Goal: Information Seeking & Learning: Learn about a topic

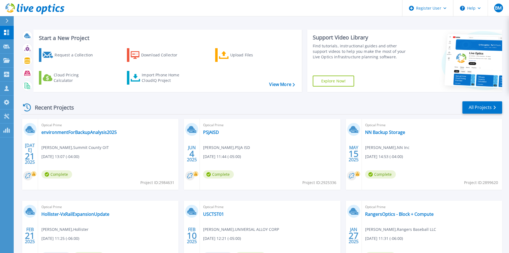
click at [309, 109] on div "Recent Projects All Projects" at bounding box center [261, 108] width 481 height 14
click at [186, 104] on div "Recent Projects All Projects" at bounding box center [261, 108] width 481 height 14
click at [235, 17] on div "Start a New Project Request a Collection Download Collector Upload Files Cloud …" at bounding box center [261, 143] width 495 height 287
click at [138, 104] on div "Recent Projects All Projects" at bounding box center [261, 108] width 481 height 14
click at [110, 134] on link "environmentForBackupAnalysis2025" at bounding box center [78, 132] width 75 height 5
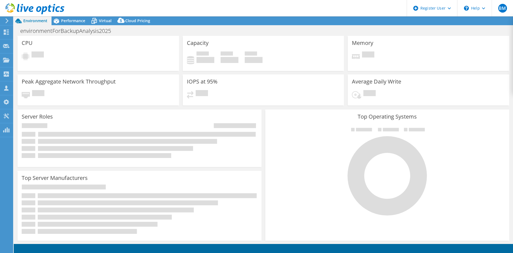
select select "USEast"
select select "USD"
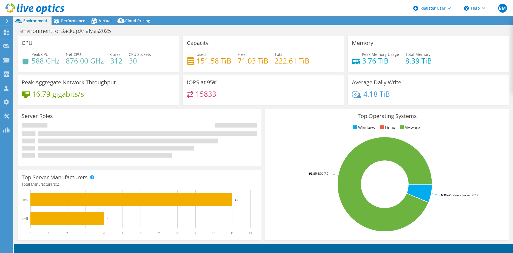
click at [230, 33] on div "environmentForBackupAnalysis2025 Print" at bounding box center [263, 31] width 499 height 10
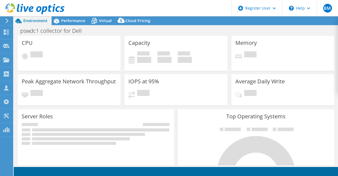
select select "USD"
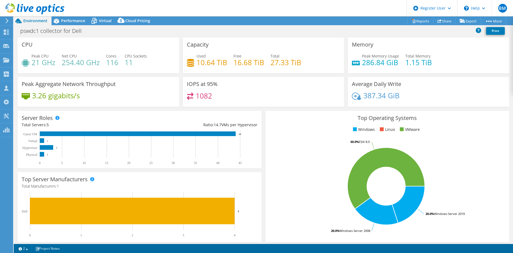
click at [337, 53] on div "Peak Memory Usage 286.84 GiB Total Memory 1.15 TiB" at bounding box center [428, 62] width 153 height 18
click at [295, 176] on rect at bounding box center [385, 186] width 233 height 96
click at [313, 107] on div "IOPS at 95% 1082" at bounding box center [263, 93] width 165 height 33
click at [329, 32] on div "pswdc1 collector for Dell Print" at bounding box center [263, 31] width 499 height 10
click at [333, 32] on div "pswdc1 collector for Dell Print" at bounding box center [263, 31] width 499 height 10
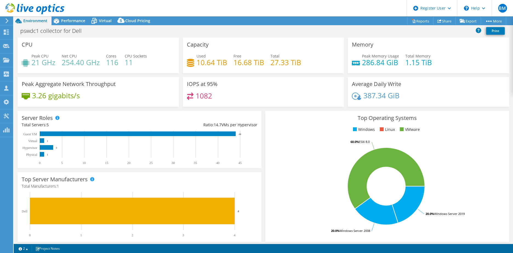
click at [329, 109] on div "Top Operating Systems Windows Linux VMware 20.0% Windows Server 2019 20.0% Wind…" at bounding box center [387, 176] width 248 height 135
click at [265, 159] on div "Top Operating Systems Windows Linux VMware 20.0% Windows Server 2019 20.0% Wind…" at bounding box center [387, 176] width 244 height 131
click at [276, 109] on div "Top Operating Systems Windows Linux VMware 20.0% Windows Server 2019 20.0% Wind…" at bounding box center [387, 176] width 248 height 135
click at [301, 32] on div "pswdc1 collector for Dell Print" at bounding box center [263, 31] width 499 height 10
click at [311, 31] on div "pswdc1 collector for Dell Print" at bounding box center [263, 31] width 499 height 10
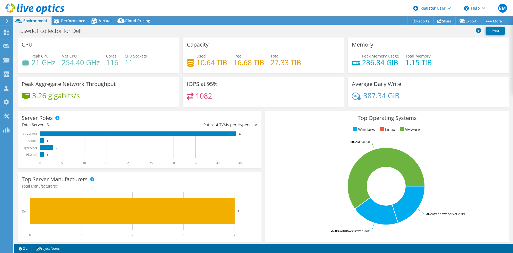
click at [311, 31] on div "pswdc1 collector for Dell Print" at bounding box center [263, 31] width 499 height 10
click at [87, 64] on h4 "254.40 GHz" at bounding box center [81, 62] width 38 height 6
drag, startPoint x: 29, startPoint y: 64, endPoint x: 55, endPoint y: 65, distance: 26.0
click at [55, 65] on div "Peak CPU 21 GHz" at bounding box center [39, 59] width 34 height 12
click at [55, 65] on h4 "21 GHz" at bounding box center [44, 62] width 24 height 6
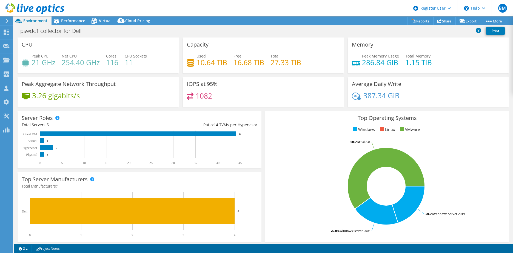
click at [319, 176] on rect at bounding box center [385, 186] width 233 height 96
click at [337, 166] on rect at bounding box center [385, 186] width 233 height 96
drag, startPoint x: 334, startPoint y: 25, endPoint x: 333, endPoint y: 32, distance: 7.2
click at [334, 25] on div "pswdc1 collector for Dell Print" at bounding box center [263, 31] width 499 height 12
click at [272, 31] on div "pswdc1 collector for Dell Print" at bounding box center [263, 31] width 499 height 10
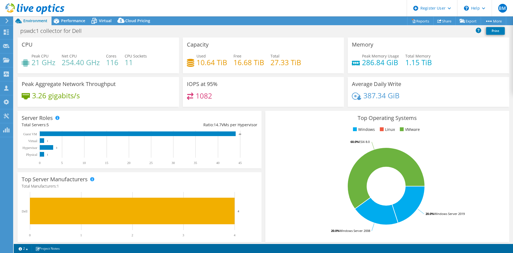
drag, startPoint x: 140, startPoint y: 35, endPoint x: 131, endPoint y: 35, distance: 9.6
click at [140, 35] on div "pswdc1 collector for Dell Print" at bounding box center [263, 31] width 499 height 10
click at [62, 22] on span "Performance" at bounding box center [73, 20] width 24 height 5
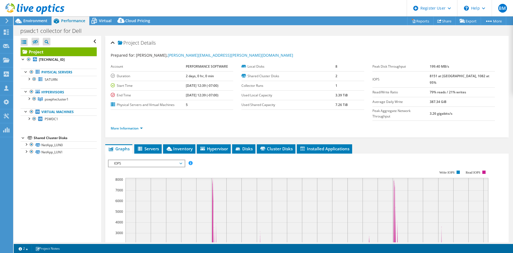
click at [183, 25] on div "pswdc1 collector for Dell Print" at bounding box center [263, 30] width 499 height 11
click at [231, 34] on div "pswdc1 collector for Dell Print" at bounding box center [263, 31] width 499 height 10
click at [248, 28] on div "pswdc1 collector for Dell Print" at bounding box center [263, 31] width 499 height 10
click at [249, 24] on div "Project Actions Project Actions Reports Share Export vSAN ReadyNode Sizer" at bounding box center [263, 20] width 499 height 9
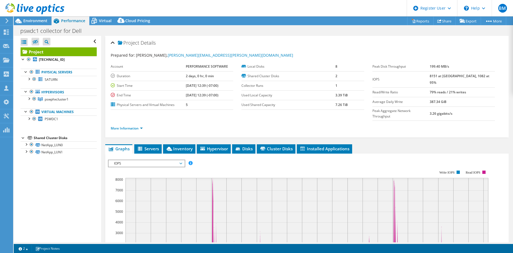
click at [249, 24] on div "Project Actions Project Actions Reports Share Export vSAN ReadyNode Sizer" at bounding box center [263, 20] width 499 height 9
click at [286, 37] on div "Project Details Prepared for: [PERSON_NAME], [PERSON_NAME][EMAIL_ADDRESS][PERSO…" at bounding box center [306, 87] width 403 height 102
click at [293, 35] on div "pswdc1 collector for Dell Print" at bounding box center [263, 31] width 499 height 10
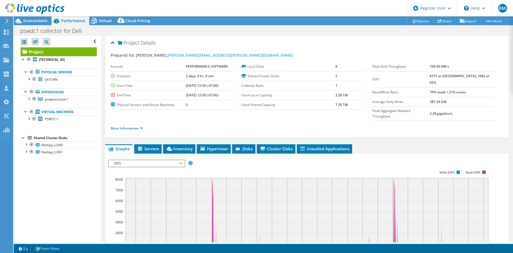
click at [293, 35] on div "pswdc1 collector for Dell Print" at bounding box center [263, 31] width 499 height 10
click at [294, 33] on div "pswdc1 collector for Dell Print" at bounding box center [263, 31] width 499 height 10
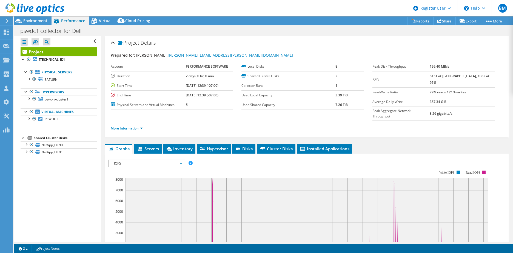
click at [259, 160] on div "IOPS Disk Throughput IO Size Latency Queue Depth CPU Percentage Memory Page Fau…" at bounding box center [307, 163] width 398 height 7
click at [73, 176] on div "Open All Close All Hide Excluded Nodes Project Tree Filter" at bounding box center [57, 139] width 87 height 207
click at [48, 119] on span "PSWDC1" at bounding box center [51, 119] width 13 height 5
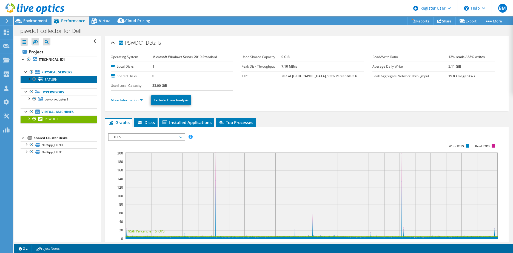
click at [59, 82] on link "SATURN" at bounding box center [59, 79] width 76 height 7
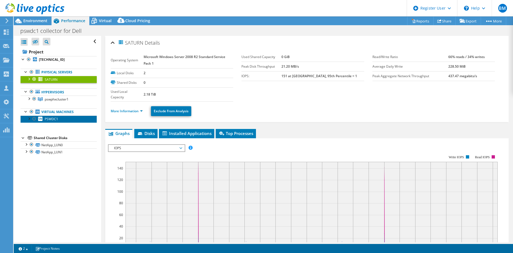
click at [55, 119] on span "PSWDC1" at bounding box center [51, 119] width 13 height 5
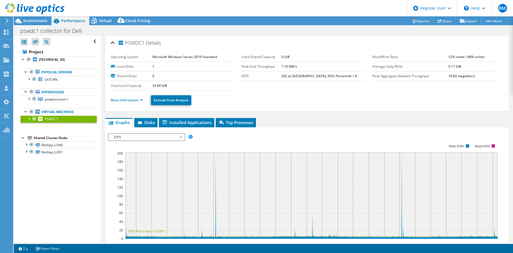
click at [51, 83] on ul "Physical Servers SATURN 0 C: 1 H:" at bounding box center [59, 95] width 76 height 65
click at [52, 81] on span "SATURN" at bounding box center [51, 79] width 13 height 5
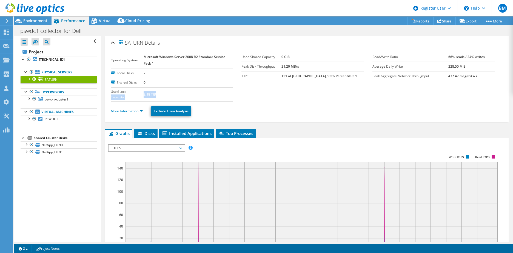
drag, startPoint x: 161, startPoint y: 95, endPoint x: 140, endPoint y: 93, distance: 20.6
click at [140, 93] on tr "Used Local Capacity 2.18 TiB" at bounding box center [172, 94] width 123 height 14
click at [272, 106] on ul "More Information Exclude From Analysis" at bounding box center [307, 110] width 392 height 11
click at [303, 96] on section "Operating System Microsoft Windows Server 2008 R2 Standard Service Pack 1 Local…" at bounding box center [242, 76] width 262 height 49
click at [270, 26] on div "pswdc1 collector for Dell Print" at bounding box center [263, 31] width 499 height 10
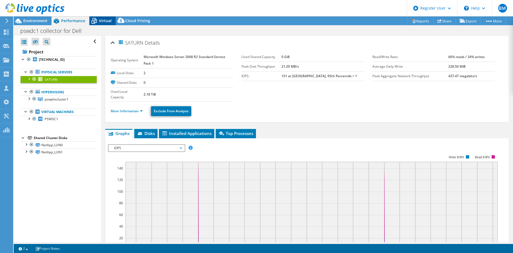
click at [103, 18] on div "Virtual" at bounding box center [102, 20] width 26 height 9
